Goal: Go to known website: Access a specific website the user already knows

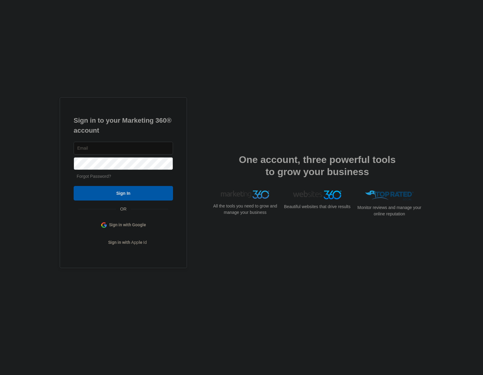
type input "[EMAIL_ADDRESS][DOMAIN_NAME]"
click at [158, 193] on input "Sign In" at bounding box center [123, 193] width 99 height 15
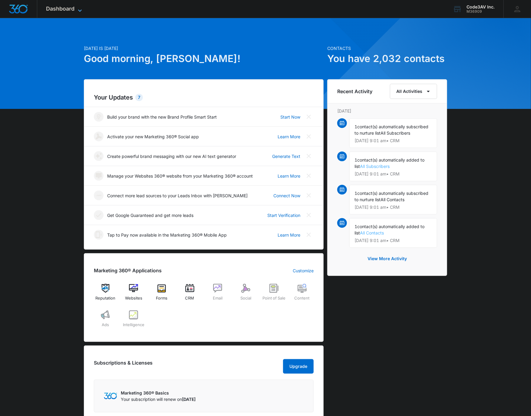
click at [68, 12] on span "Dashboard" at bounding box center [60, 8] width 28 height 6
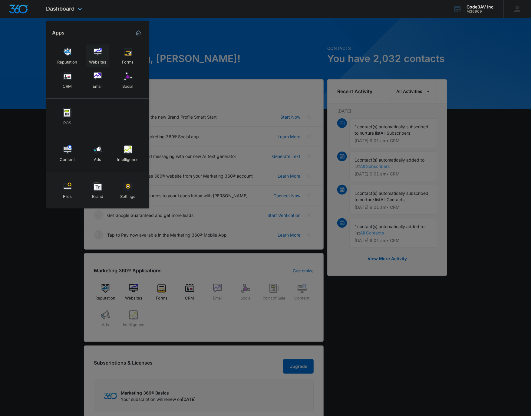
click at [100, 55] on img at bounding box center [97, 52] width 9 height 9
